Goal: Find contact information: Find contact information

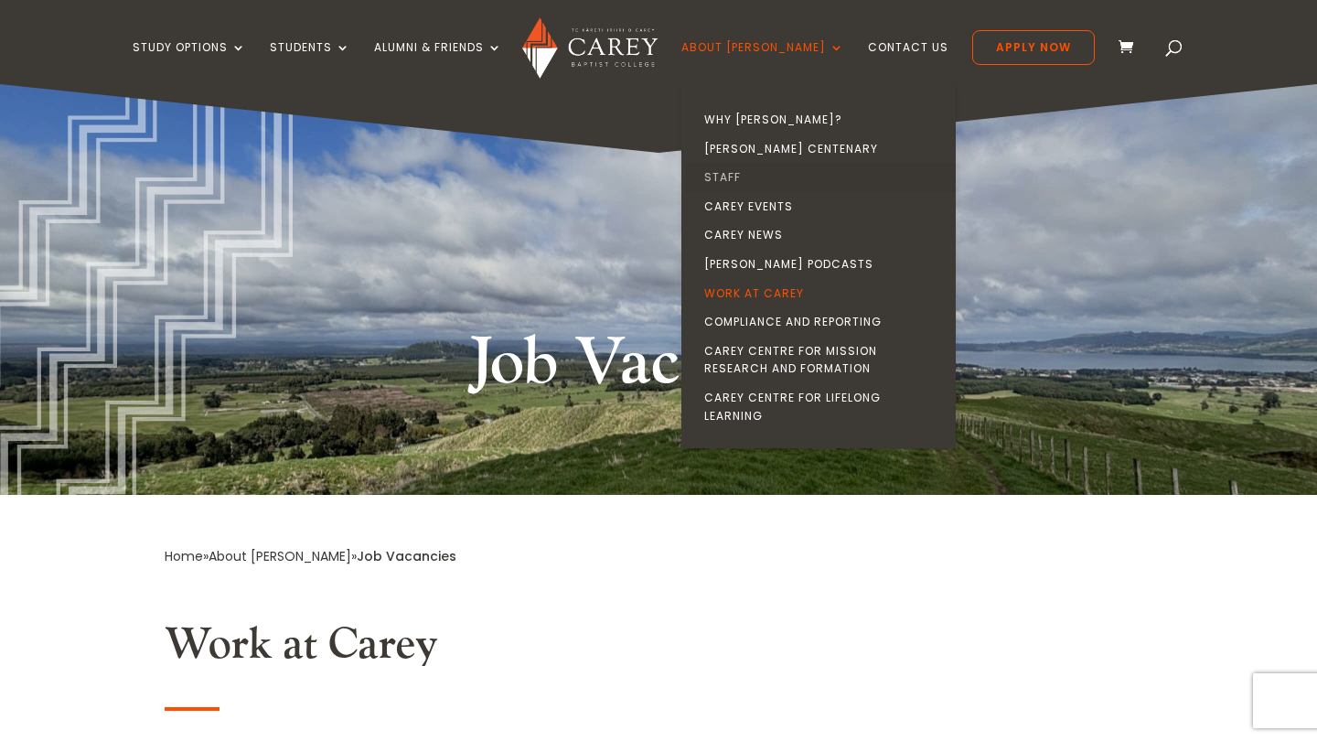
click at [762, 170] on link "Staff" at bounding box center [823, 177] width 274 height 29
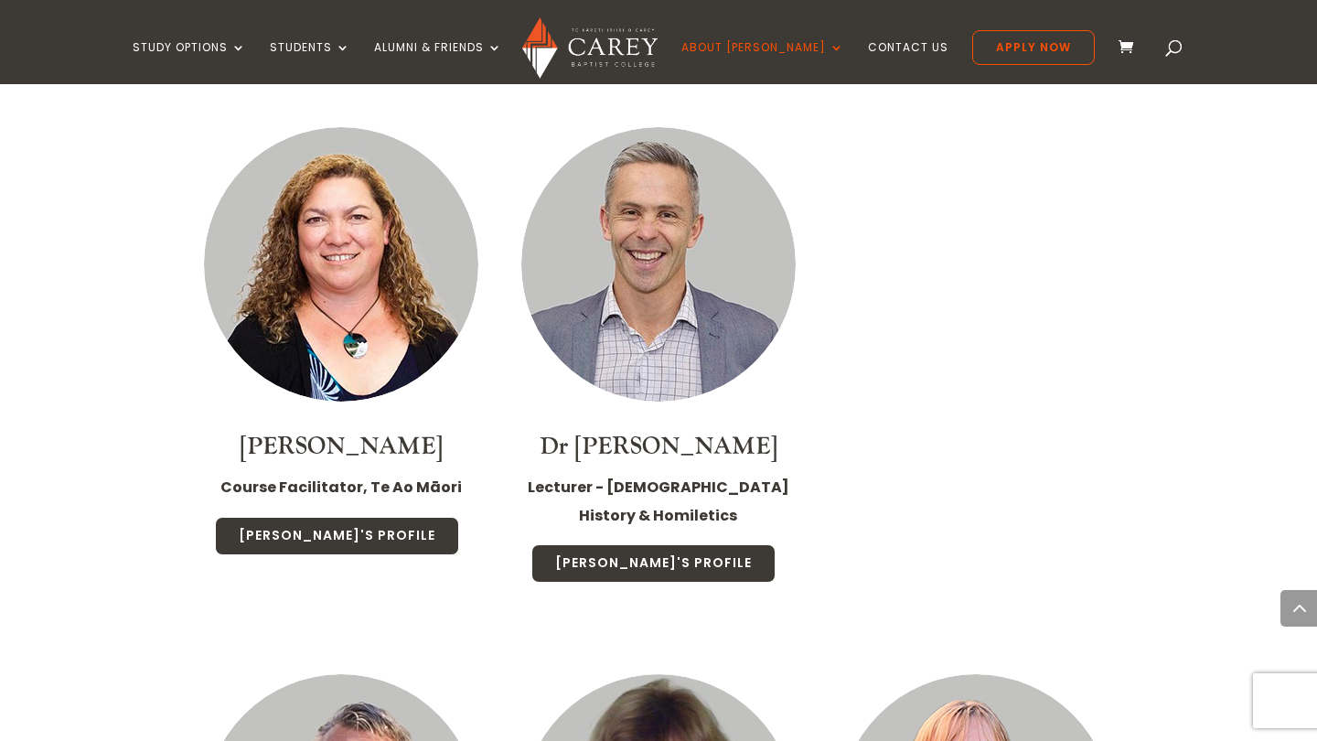
click at [908, 352] on div "Denise Tims Course Facilitator, Te Ao Māori Denise's Profile Dr John Tucker Lec…" at bounding box center [659, 345] width 952 height 547
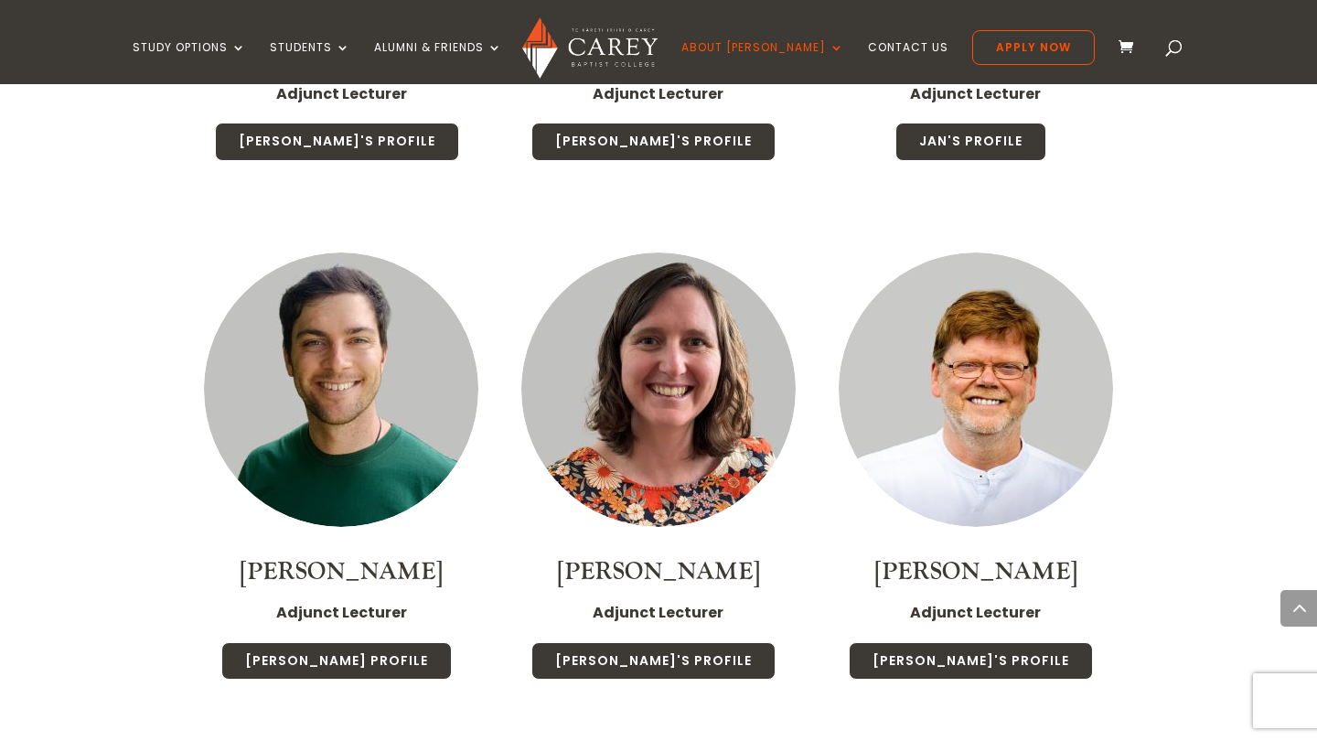
scroll to position [5197, 0]
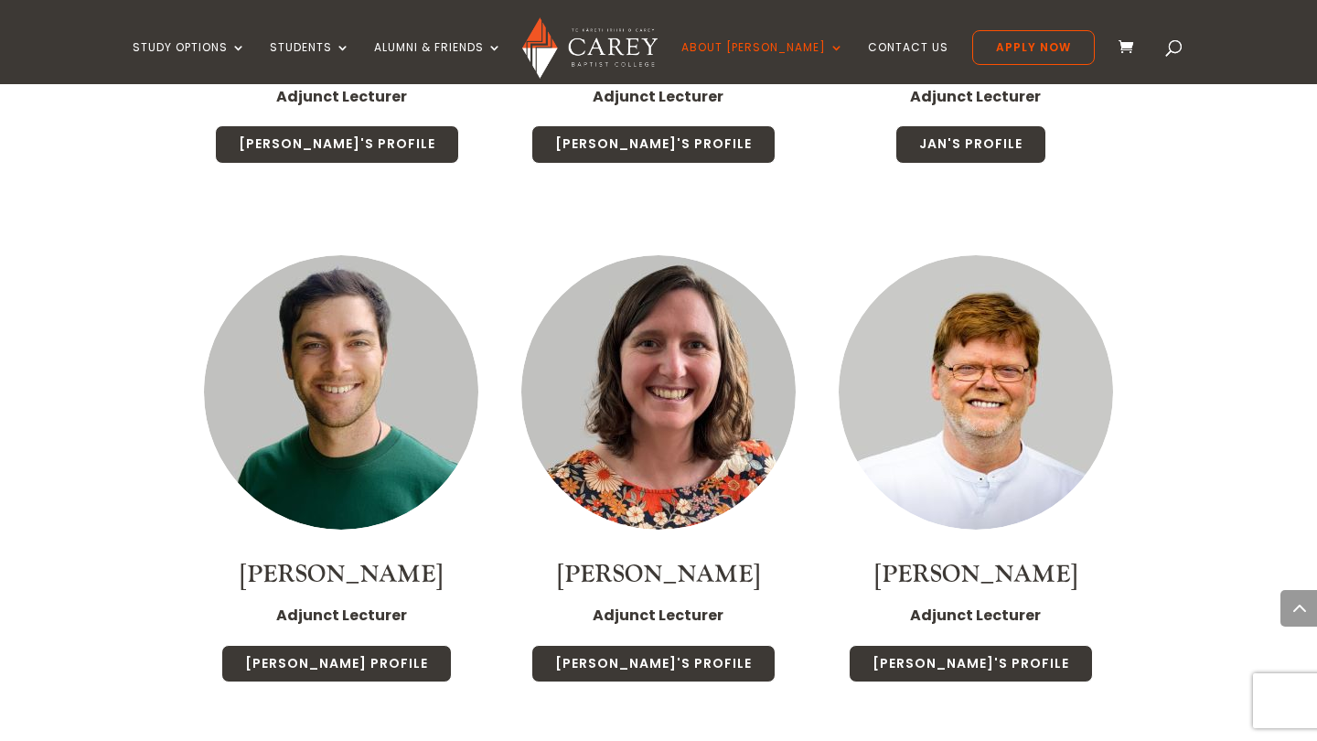
click at [1097, 602] on p "Adjunct Lecturer" at bounding box center [975, 623] width 281 height 42
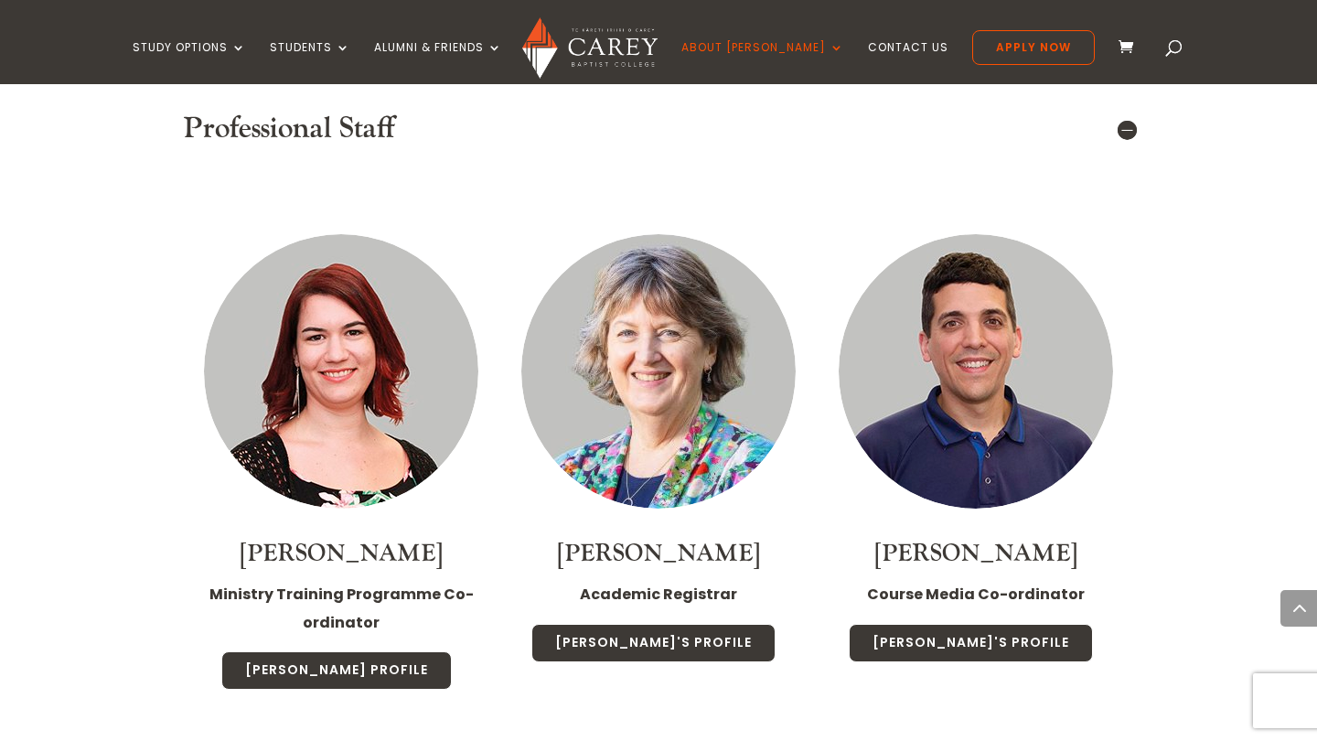
drag, startPoint x: 1232, startPoint y: 362, endPoint x: 1257, endPoint y: 362, distance: 24.7
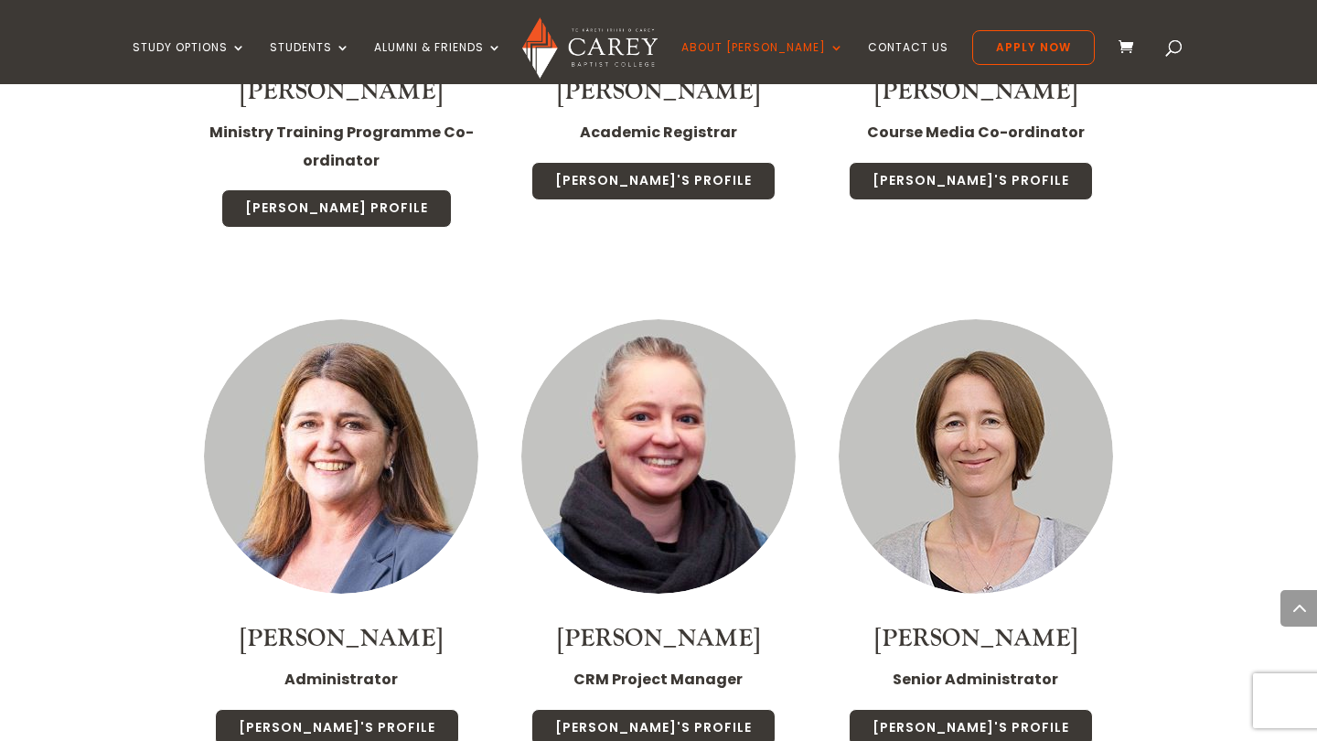
scroll to position [6346, 0]
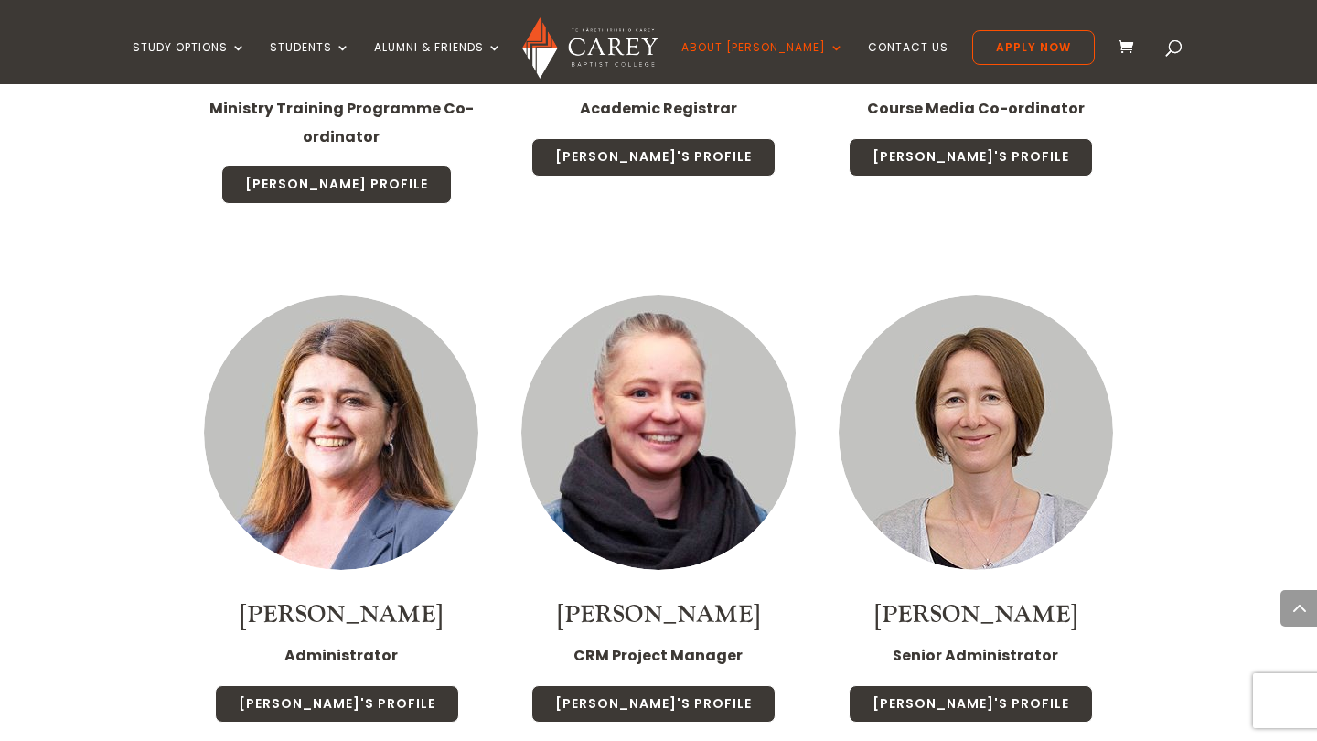
click at [648, 390] on img at bounding box center [659, 433] width 274 height 274
click at [676, 685] on link "Anna's Profile" at bounding box center [654, 704] width 244 height 38
click at [677, 685] on link "Anna's Profile" at bounding box center [654, 704] width 244 height 38
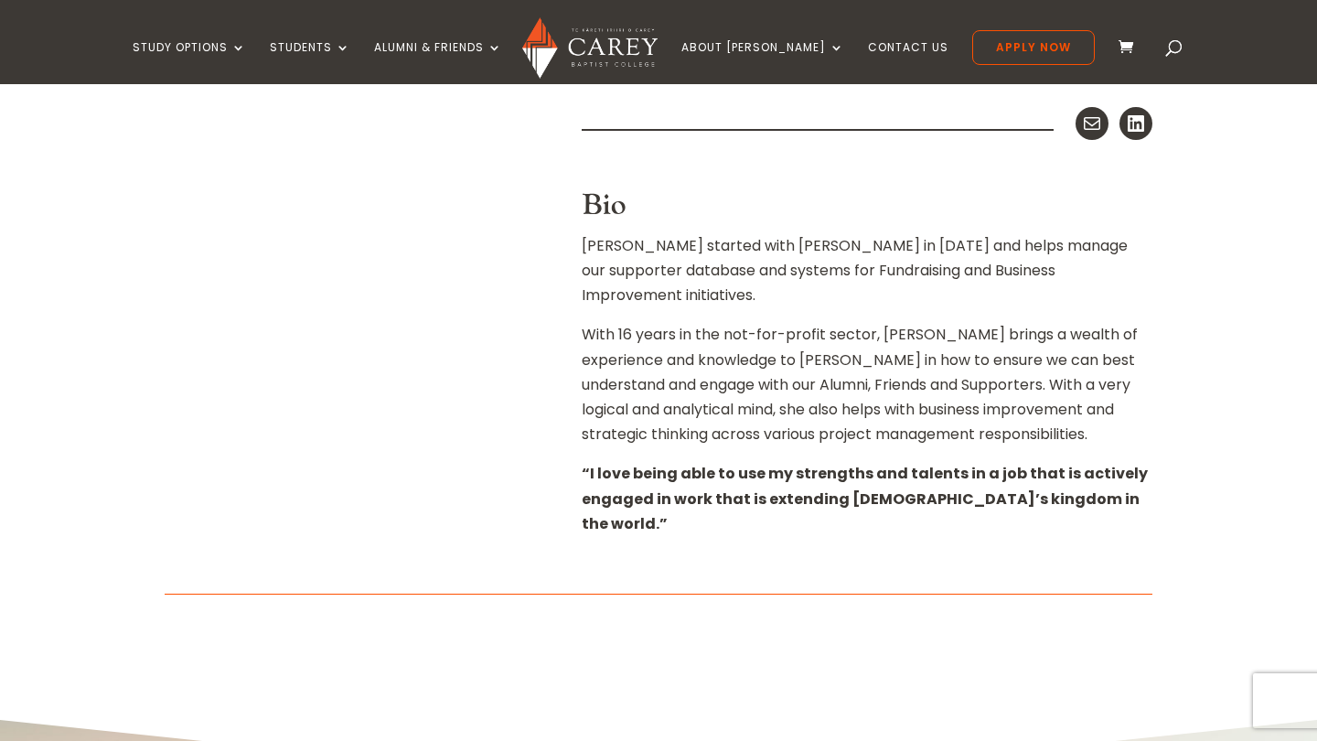
scroll to position [666, 0]
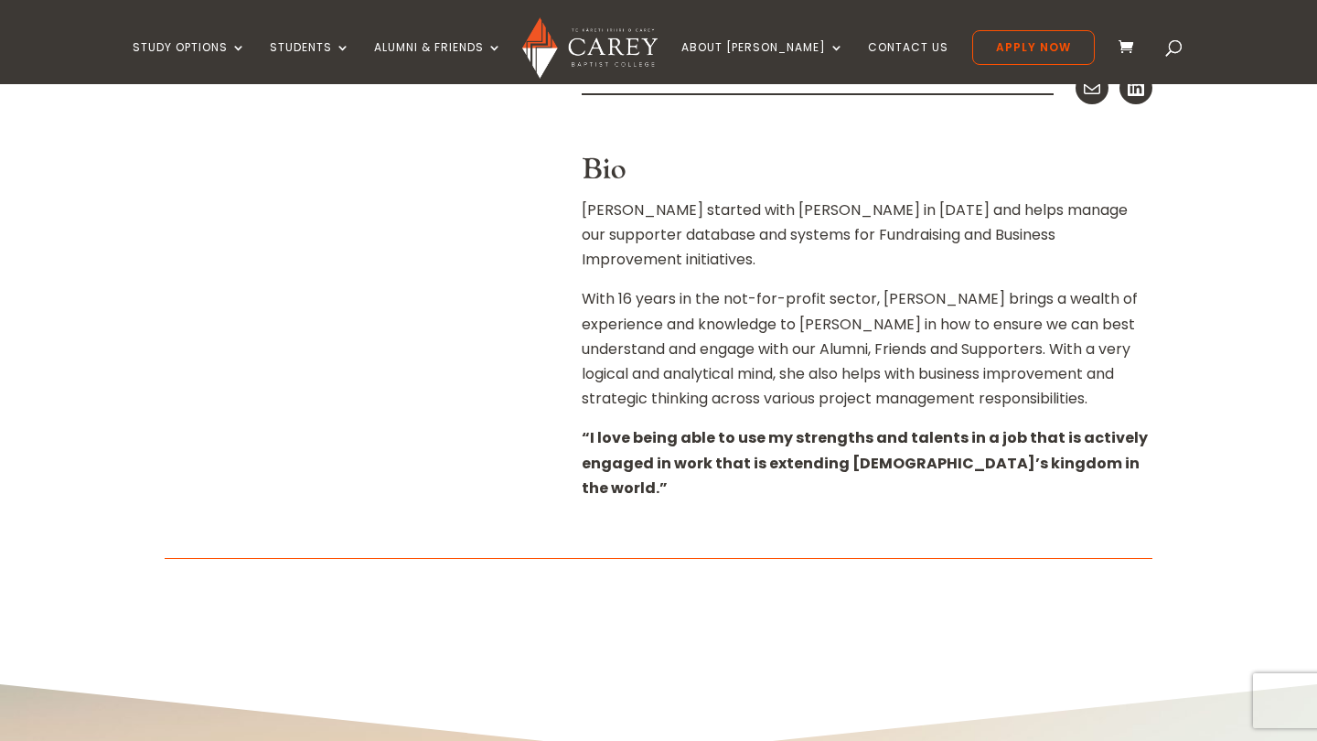
click at [790, 427] on strong "“I love being able to use my strengths and talents in a job that is actively en…" at bounding box center [865, 462] width 566 height 70
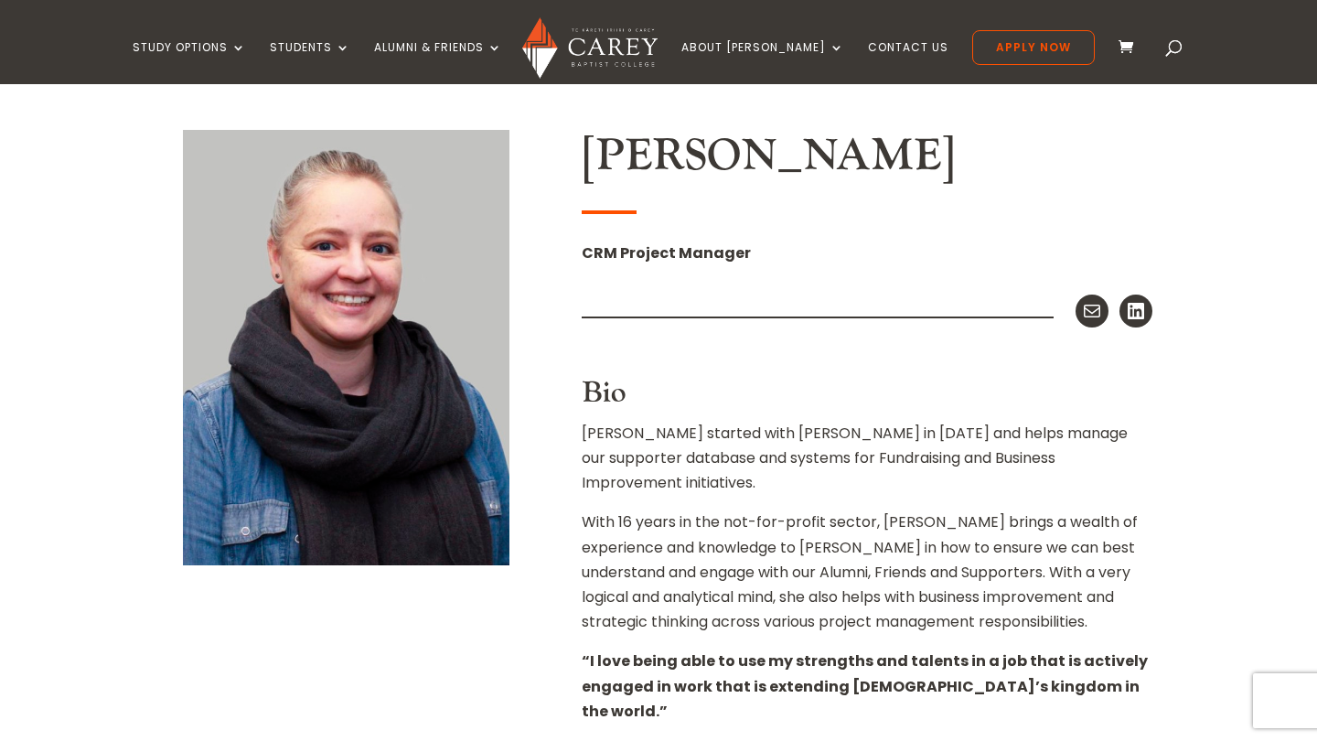
scroll to position [452, 0]
drag, startPoint x: 847, startPoint y: 534, endPoint x: 847, endPoint y: 553, distance: 18.3
click at [847, 553] on p "With 16 years in the not-for-profit sector, Anna brings a wealth of experience …" at bounding box center [867, 580] width 571 height 139
click at [817, 613] on p "With 16 years in the not-for-profit sector, Anna brings a wealth of experience …" at bounding box center [867, 580] width 571 height 139
